Goal: Transaction & Acquisition: Purchase product/service

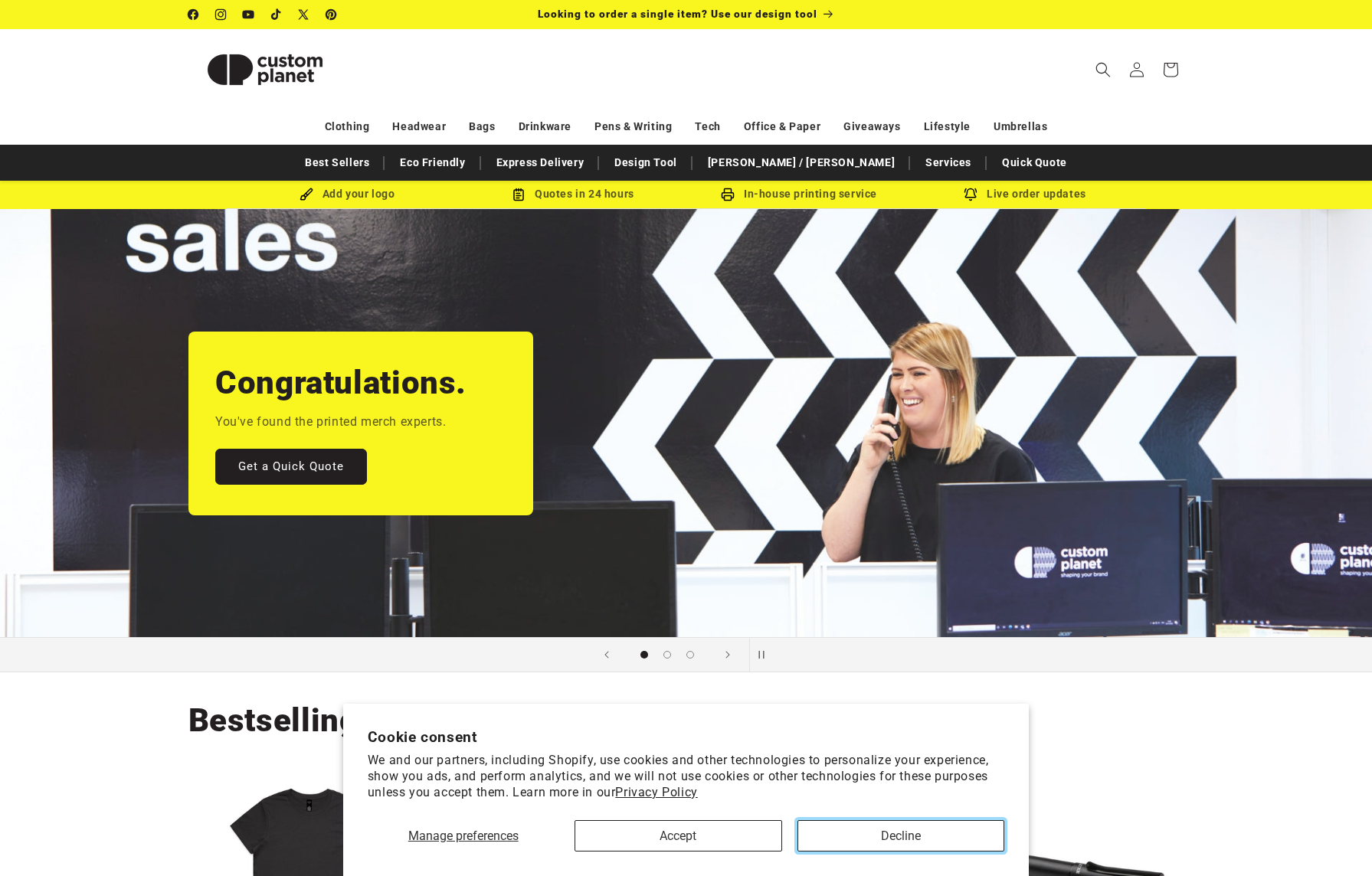
click at [922, 842] on button "Decline" at bounding box center [901, 836] width 207 height 32
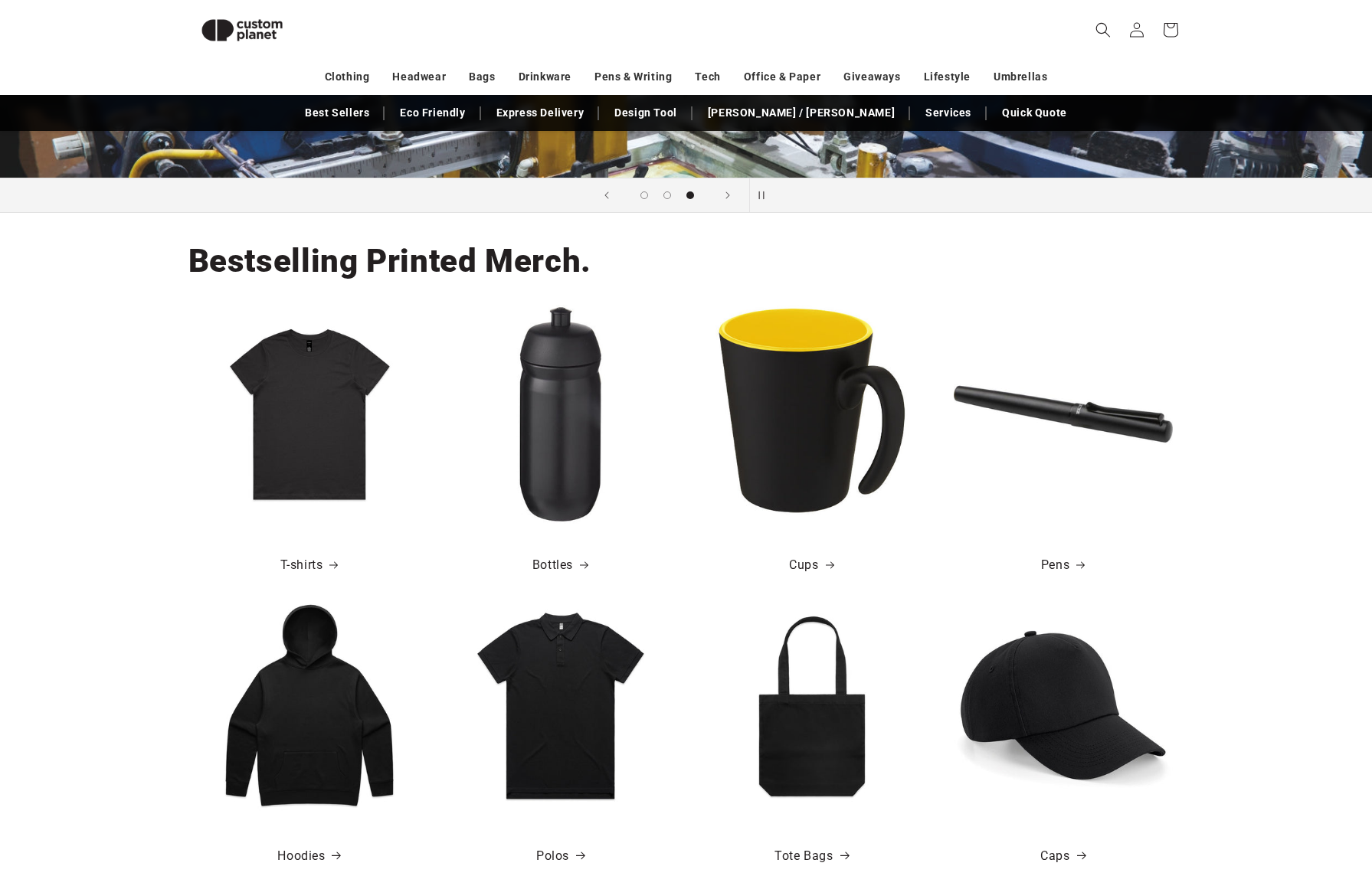
scroll to position [592, 0]
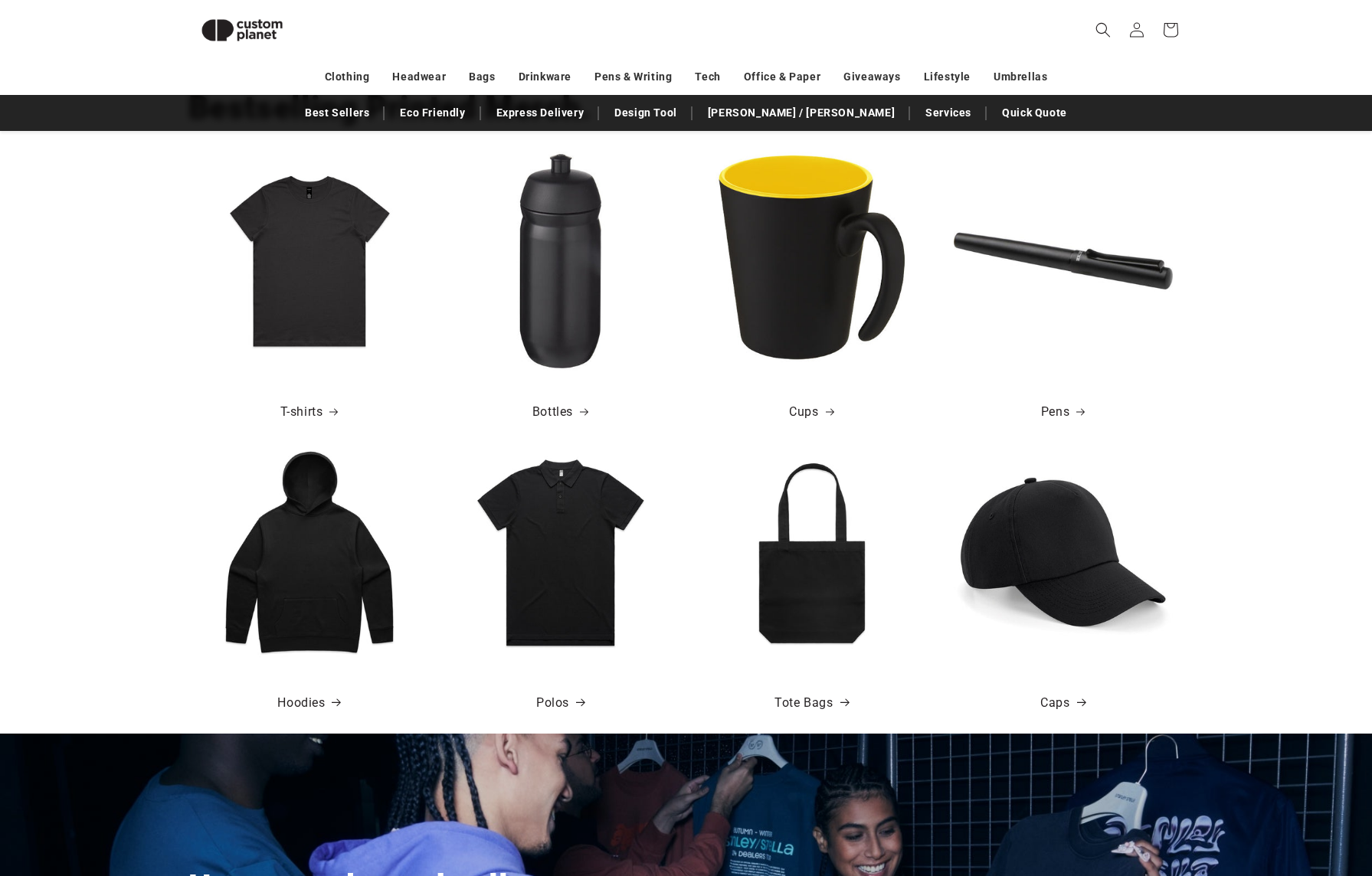
click at [281, 541] on img at bounding box center [309, 551] width 219 height 219
click at [302, 702] on link "Hoodies" at bounding box center [308, 703] width 62 height 22
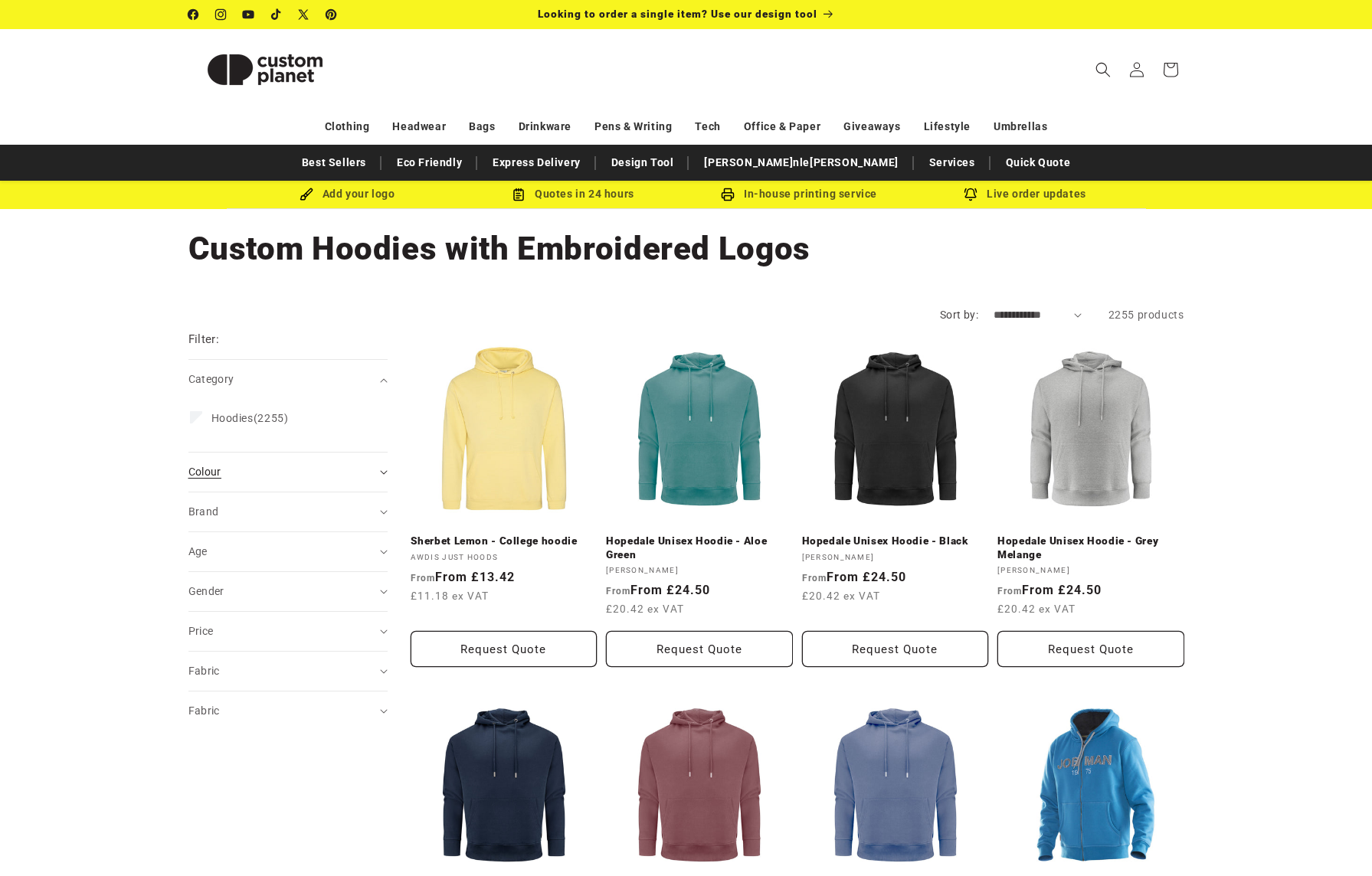
click at [302, 477] on div "Colour (0)" at bounding box center [281, 471] width 186 height 16
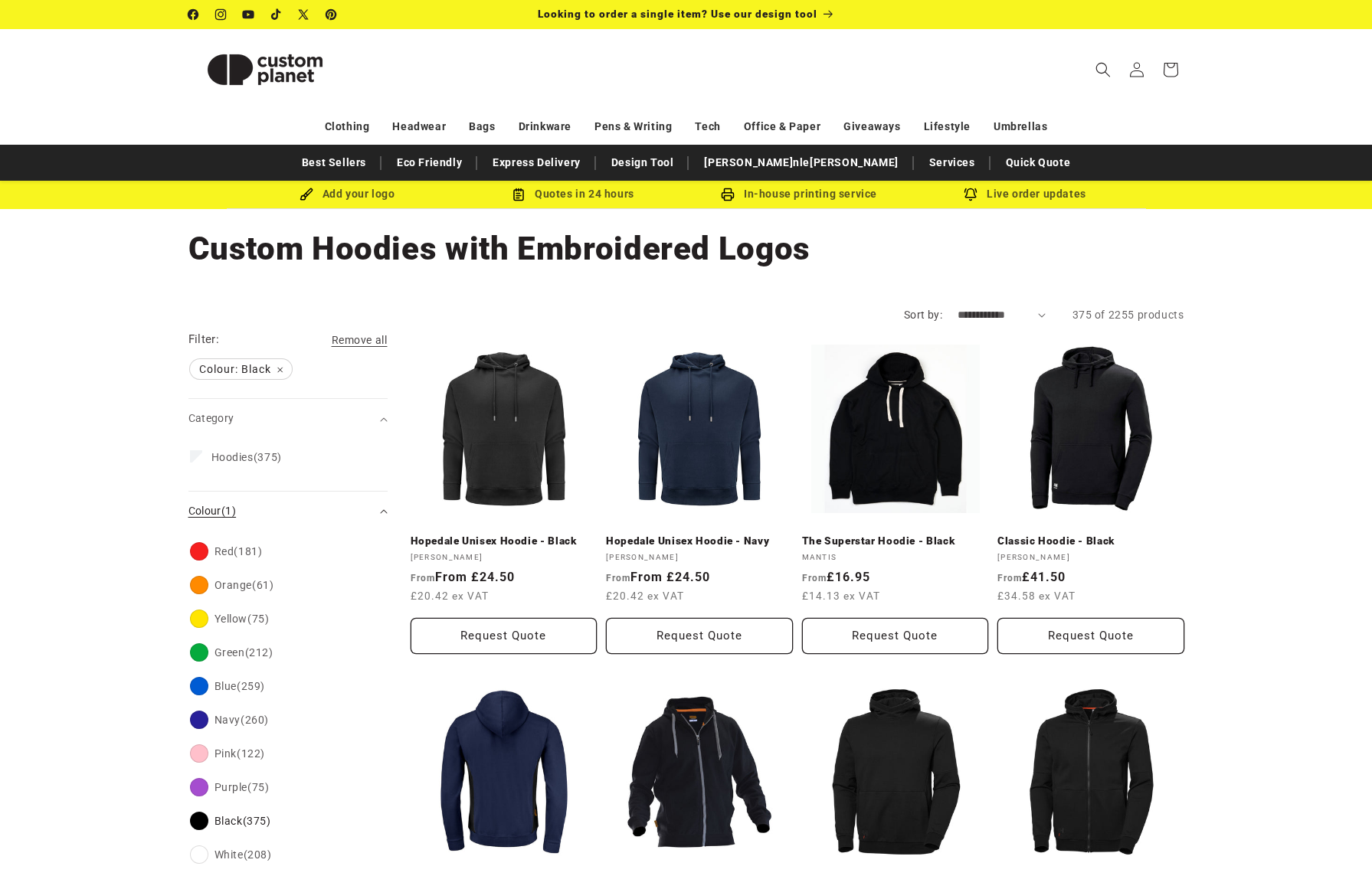
click at [381, 515] on summary "Colour (1)" at bounding box center [287, 510] width 199 height 39
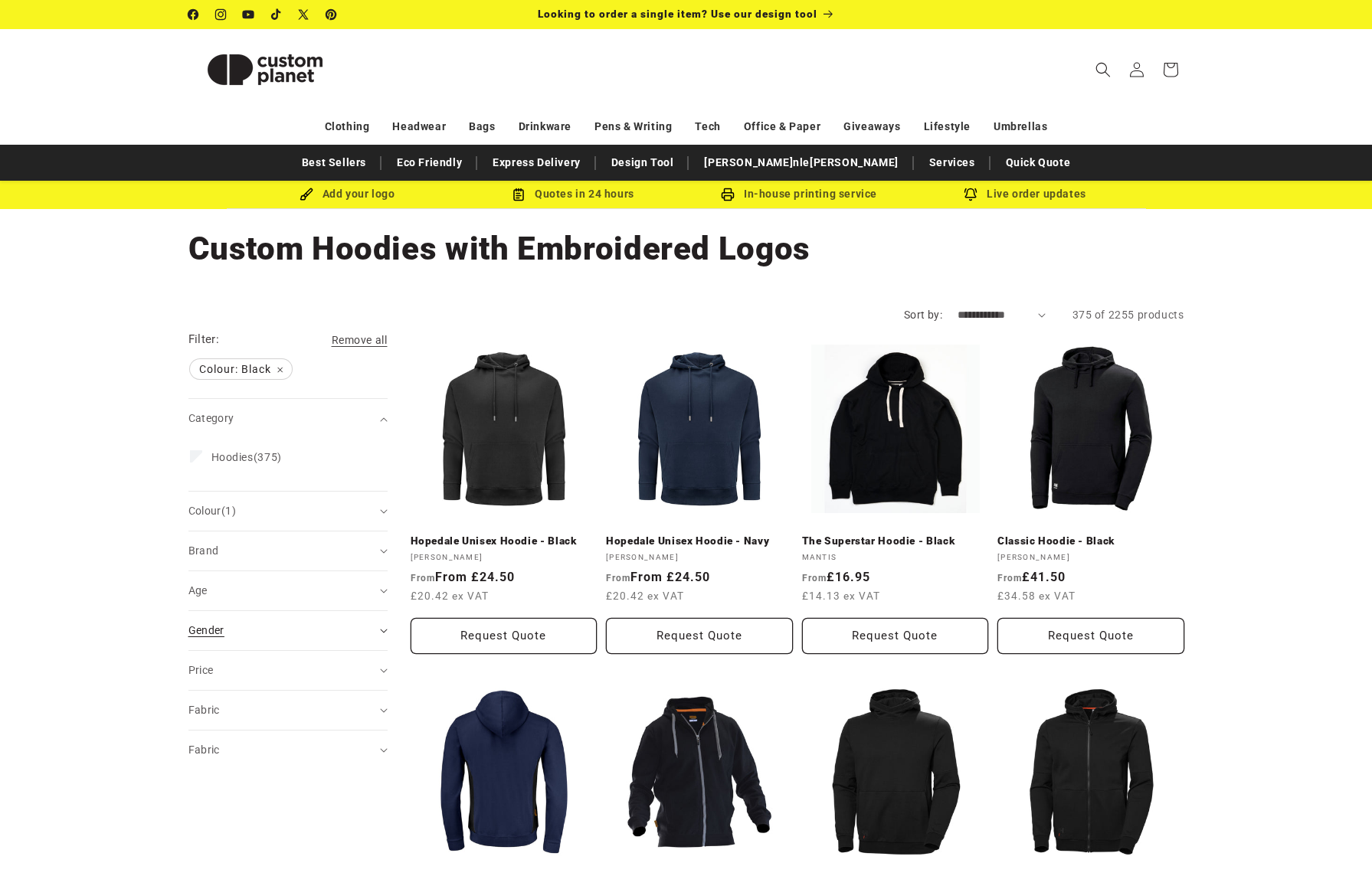
click at [309, 625] on div "Gender (0)" at bounding box center [281, 630] width 186 height 16
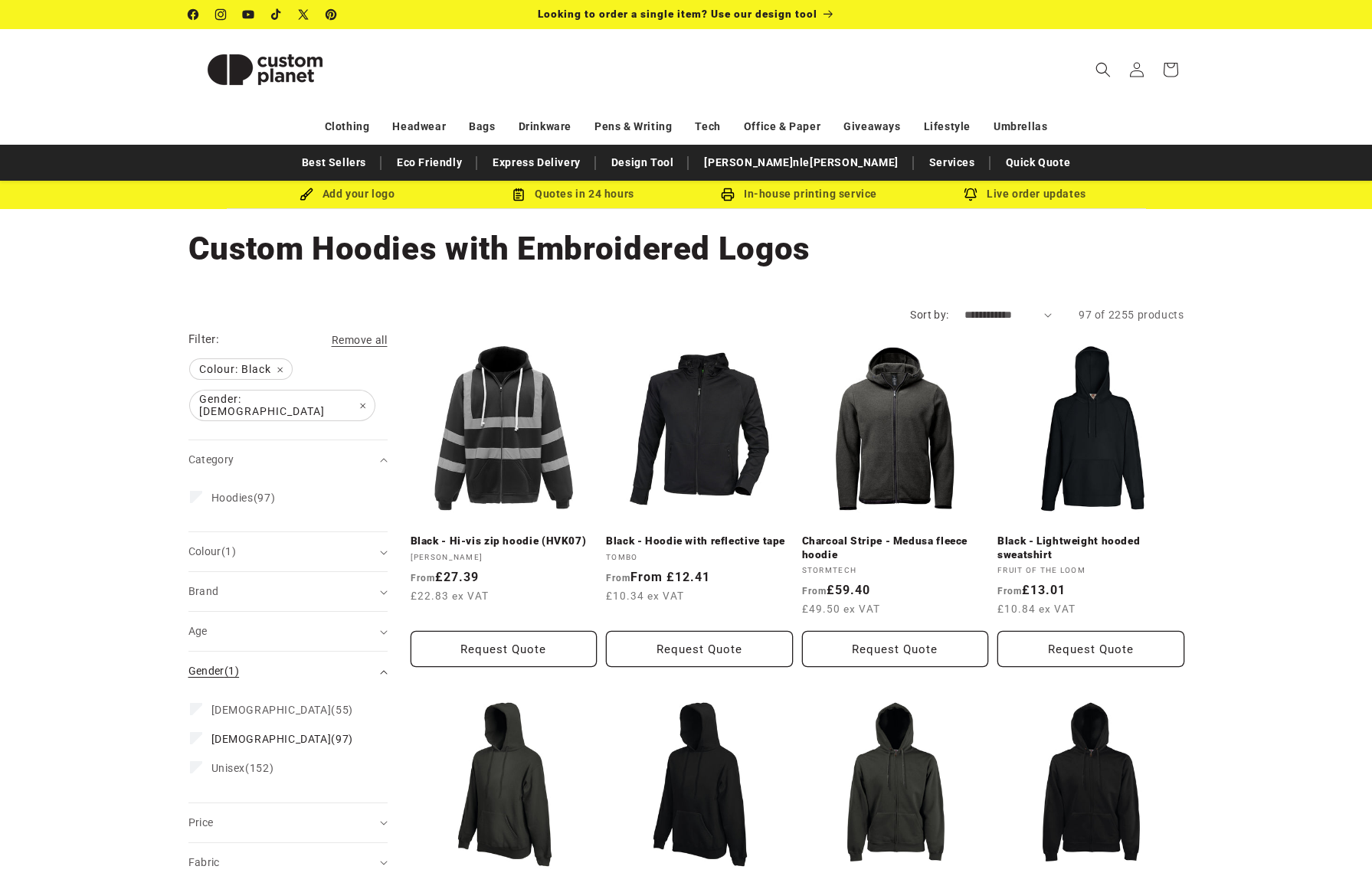
click at [382, 659] on summary "Gender (1)" at bounding box center [287, 670] width 199 height 39
click at [373, 743] on div "Fabric (0)" at bounding box center [281, 750] width 186 height 16
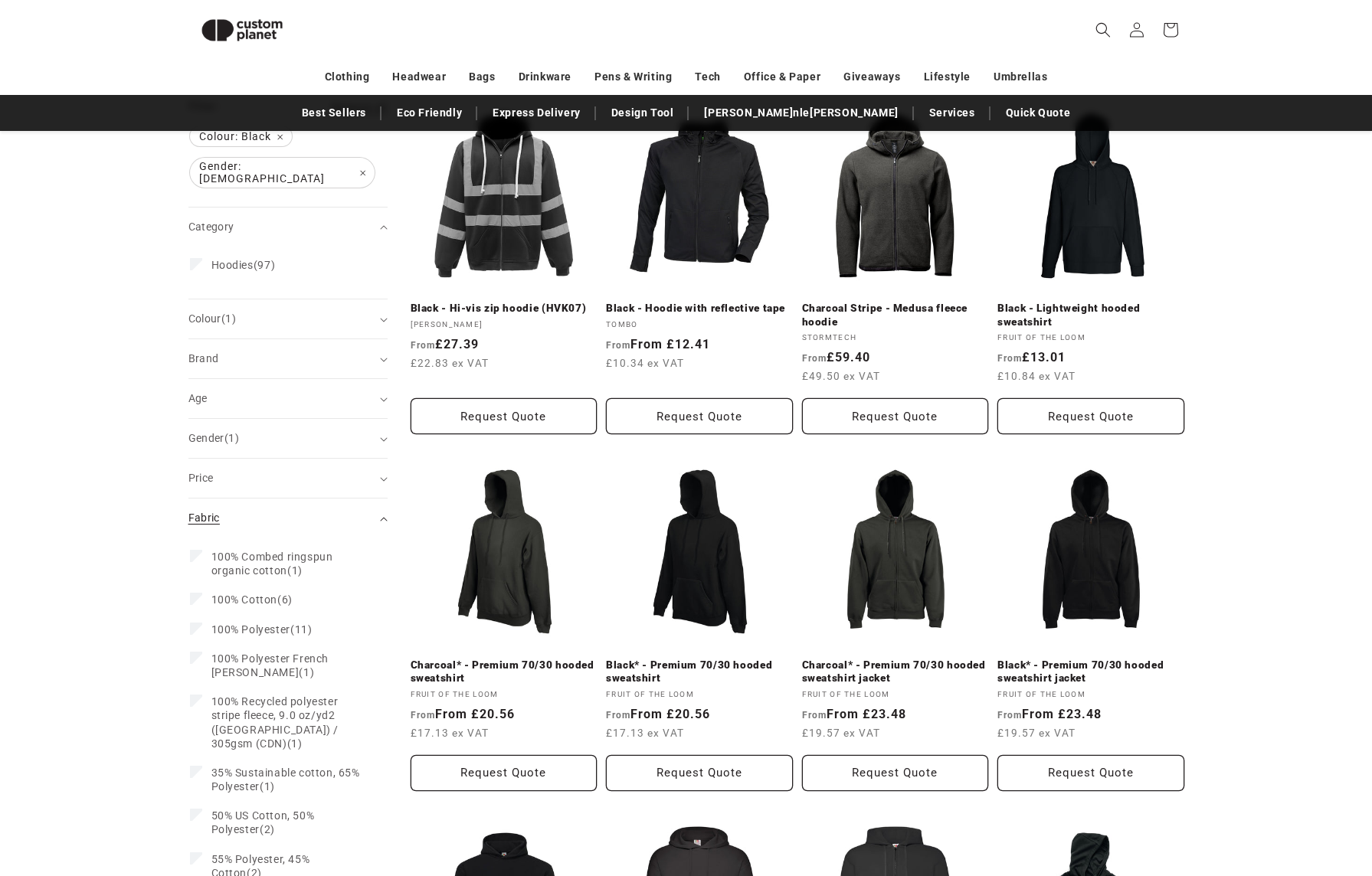
scroll to position [209, 0]
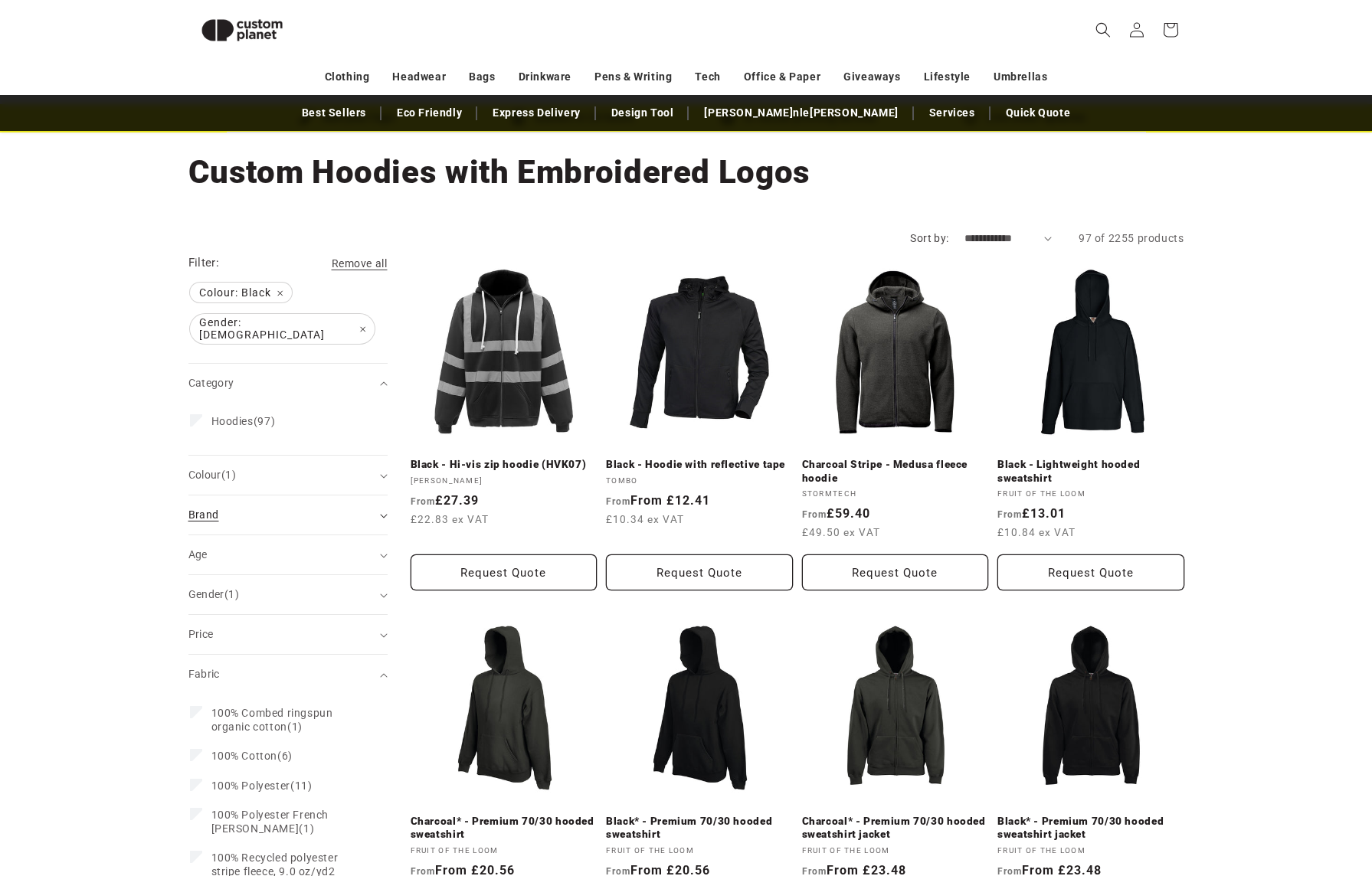
click at [383, 512] on summary "Brand (0)" at bounding box center [287, 515] width 199 height 39
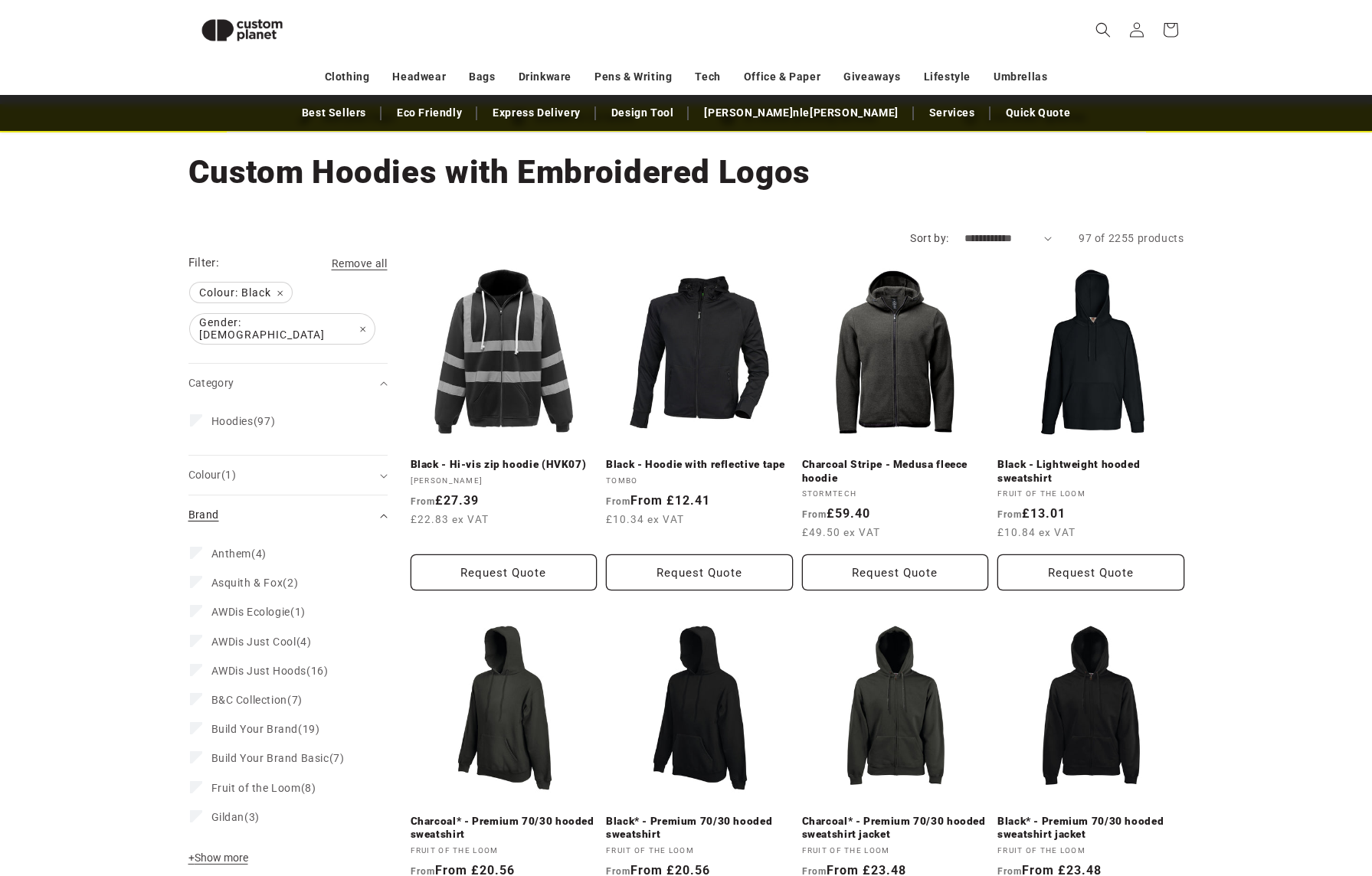
click at [383, 512] on summary "Brand (0)" at bounding box center [287, 515] width 199 height 39
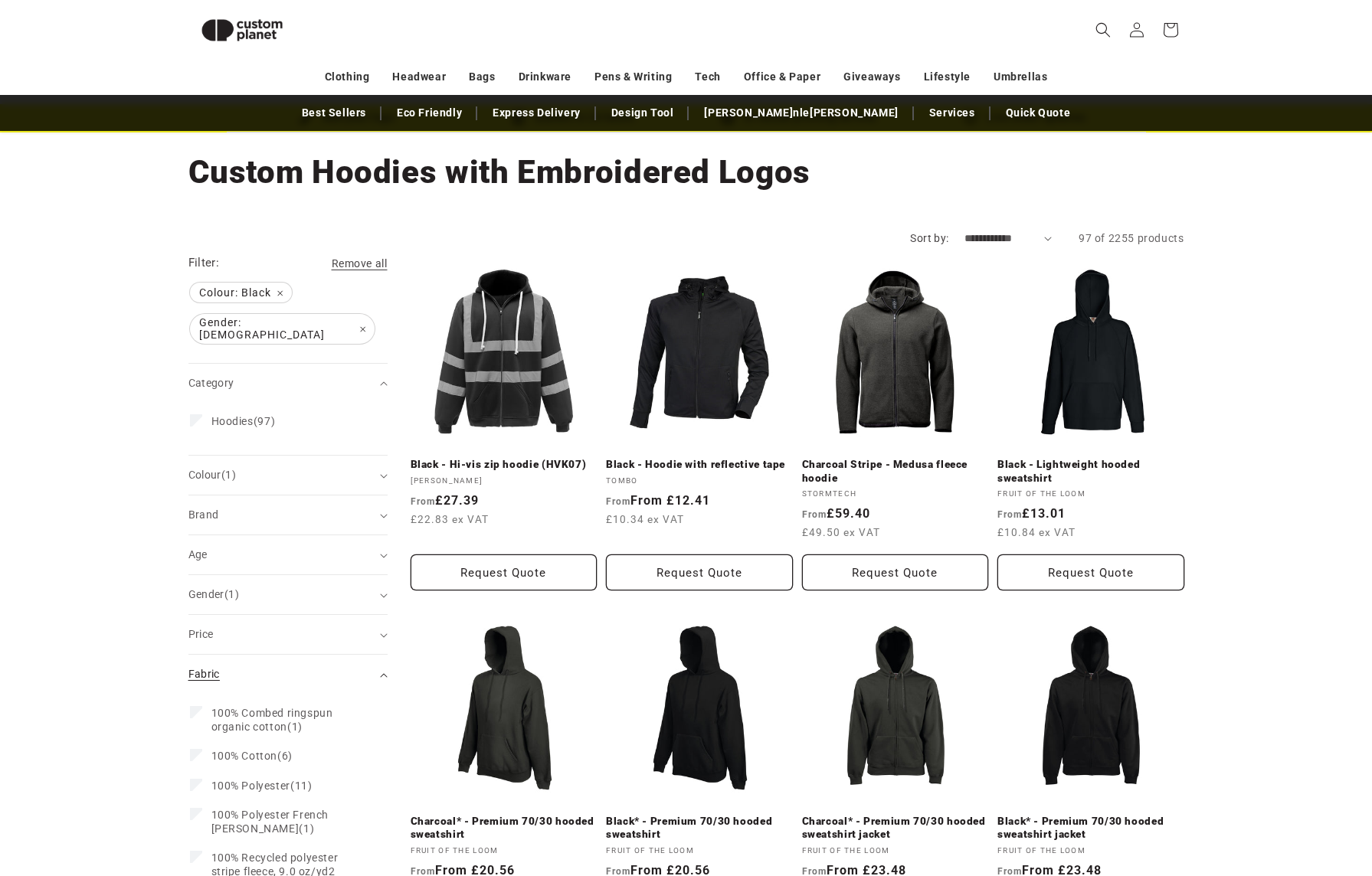
click at [382, 673] on icon "Fabric (0 selected)" at bounding box center [383, 675] width 7 height 5
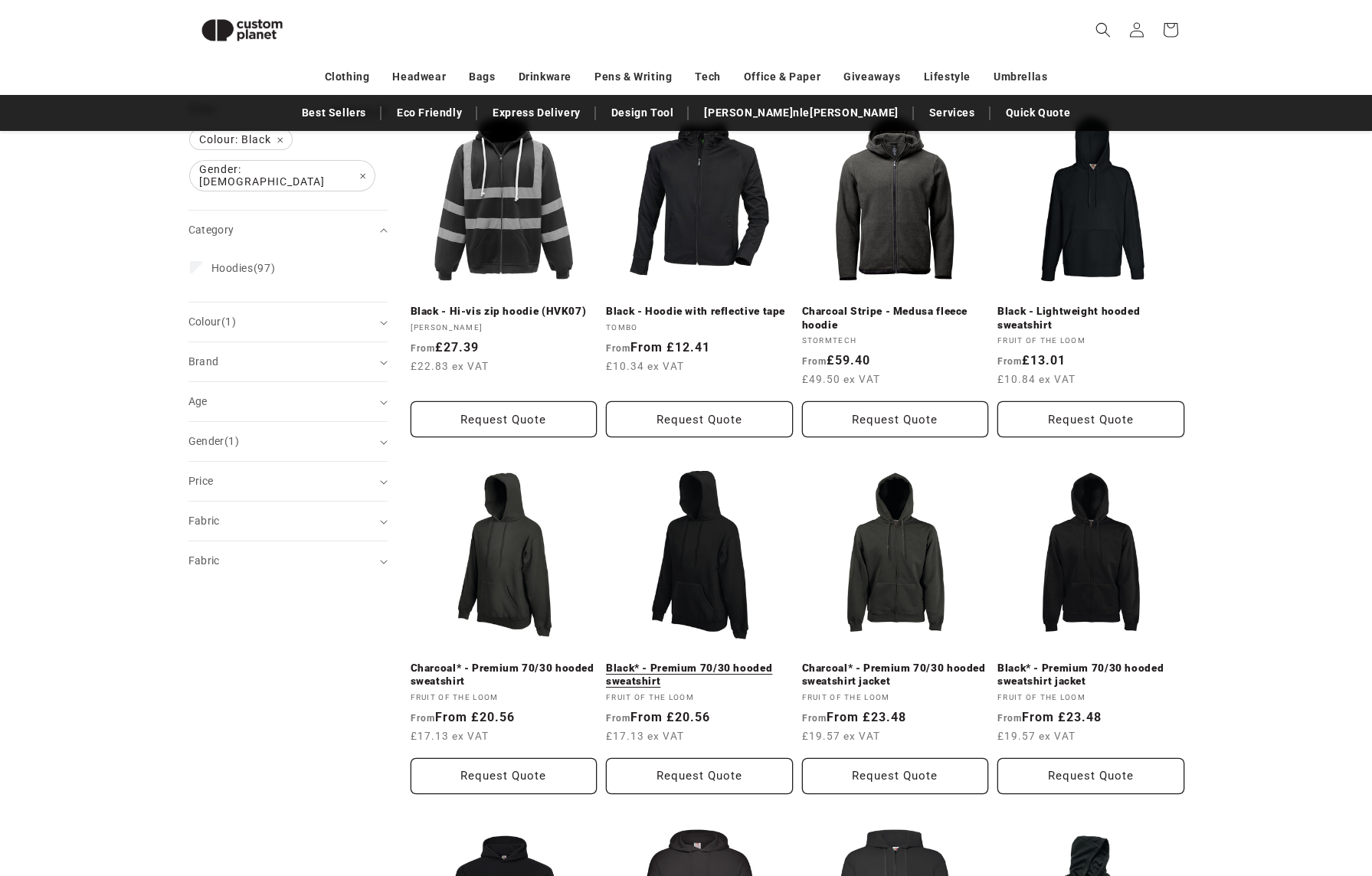
scroll to position [286, 0]
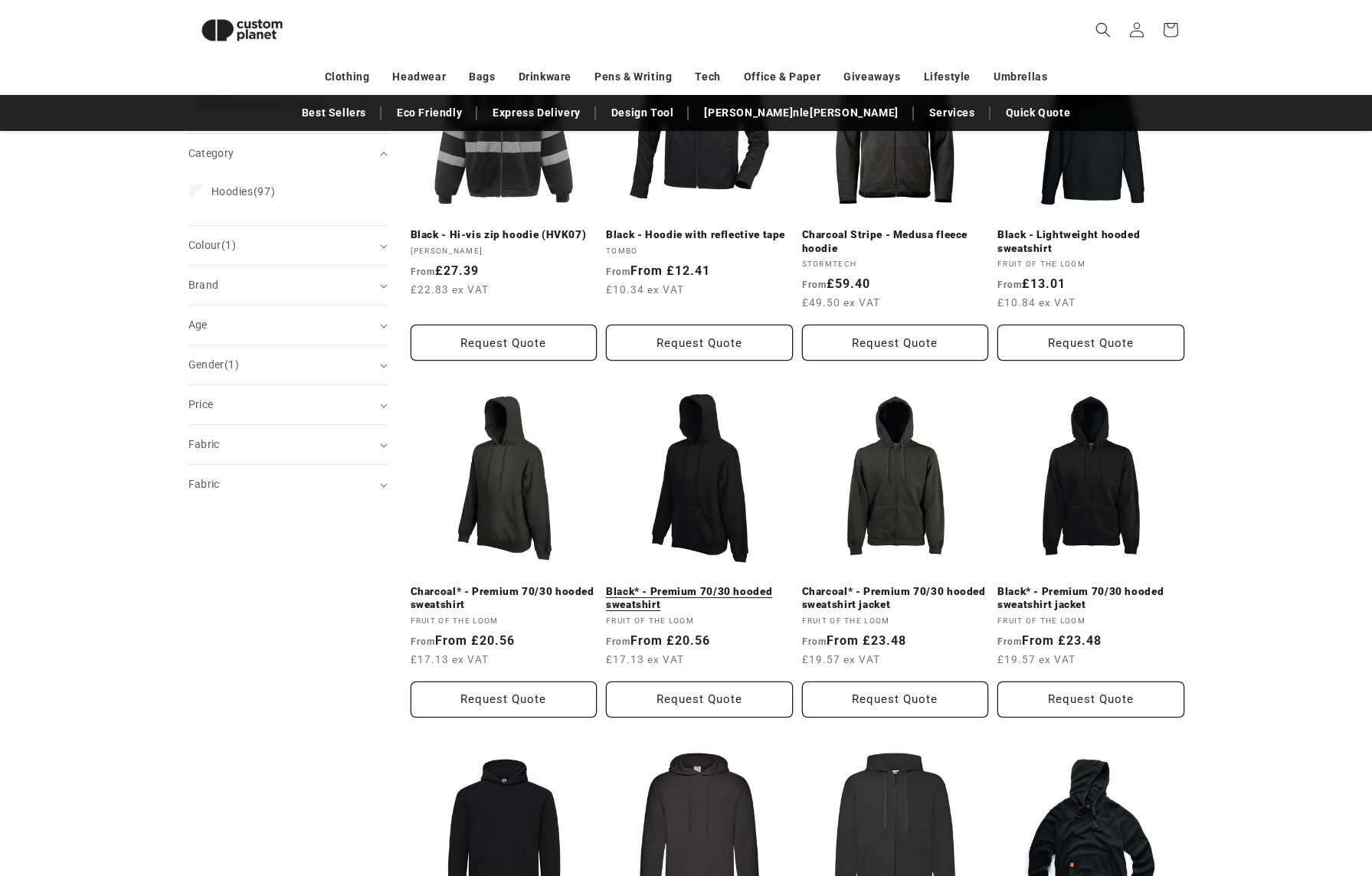
click at [708, 585] on link "Black* - Premium 70/30 hooded sweatshirt" at bounding box center [699, 598] width 187 height 27
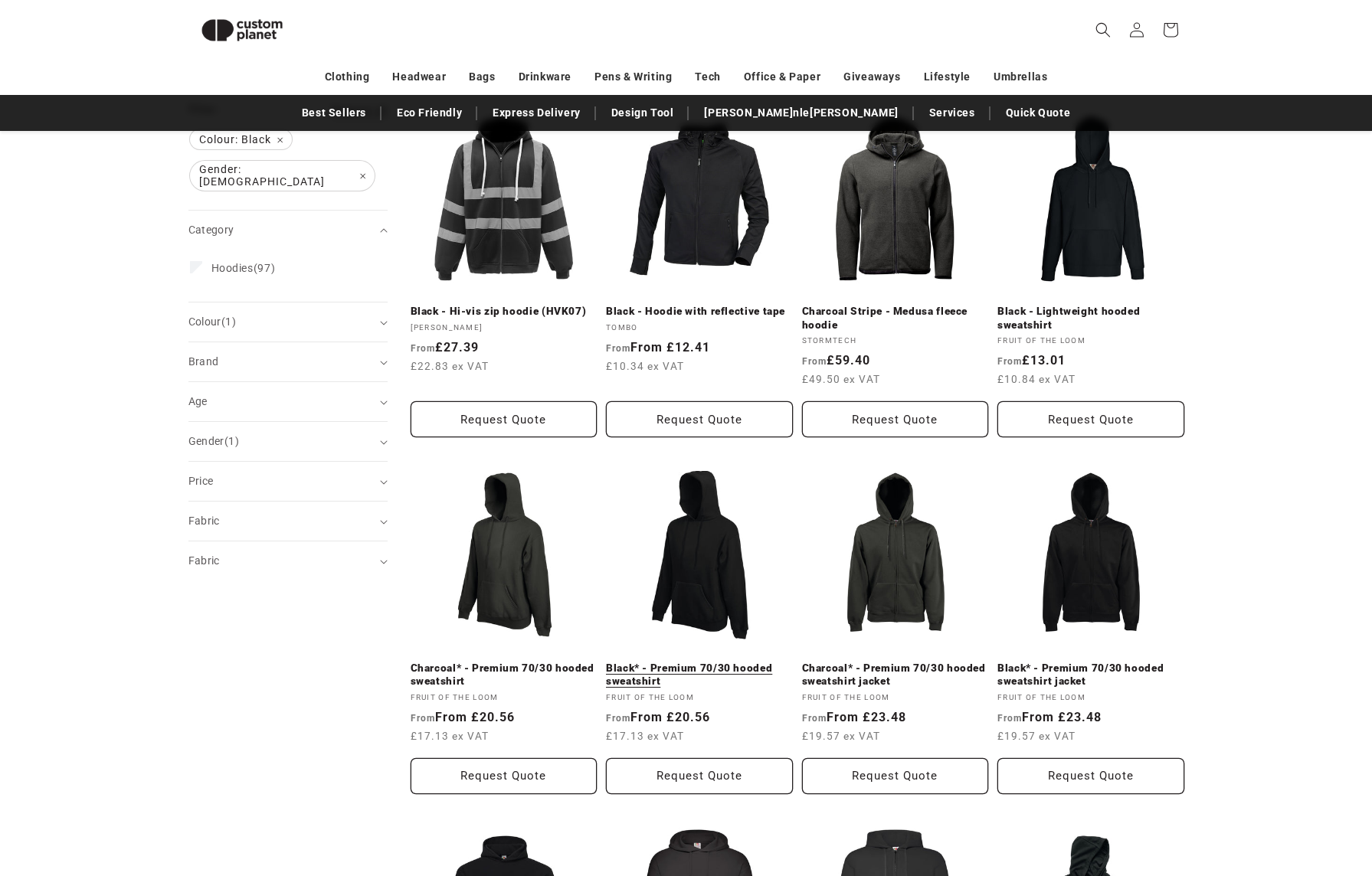
scroll to position [0, 0]
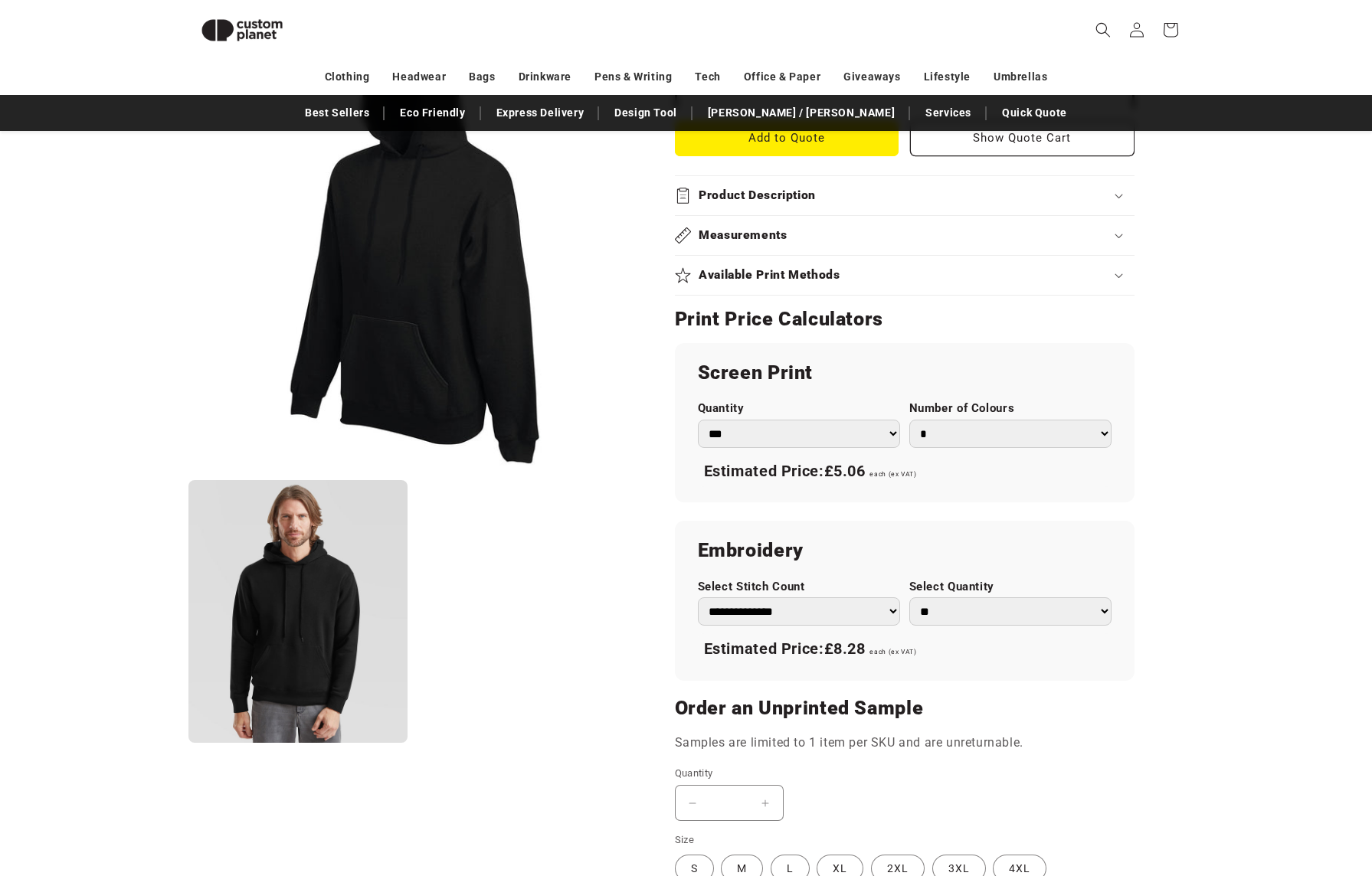
scroll to position [822, 0]
